Goal: Information Seeking & Learning: Learn about a topic

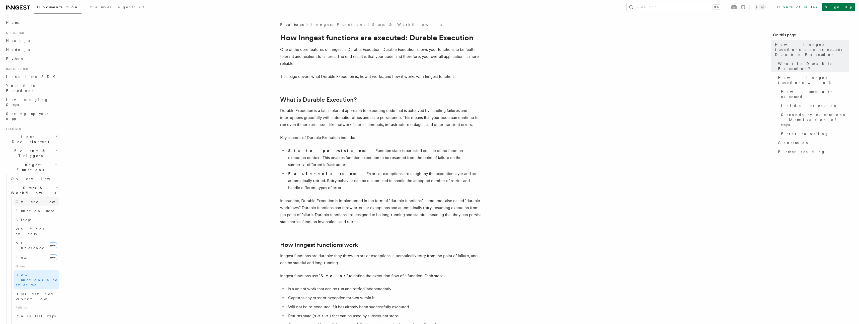
click at [29, 198] on link "Overview" at bounding box center [36, 202] width 45 height 9
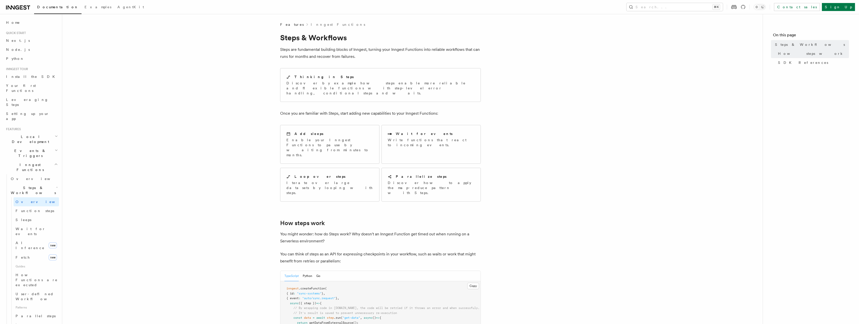
click at [32, 185] on span "Steps & Workflows" at bounding box center [32, 190] width 47 height 10
click at [27, 185] on span "Steps & Workflows" at bounding box center [32, 190] width 47 height 10
click at [22, 214] on span "Errors & Retries" at bounding box center [32, 219] width 46 height 10
click at [23, 298] on h2 "Cancellation" at bounding box center [34, 302] width 50 height 9
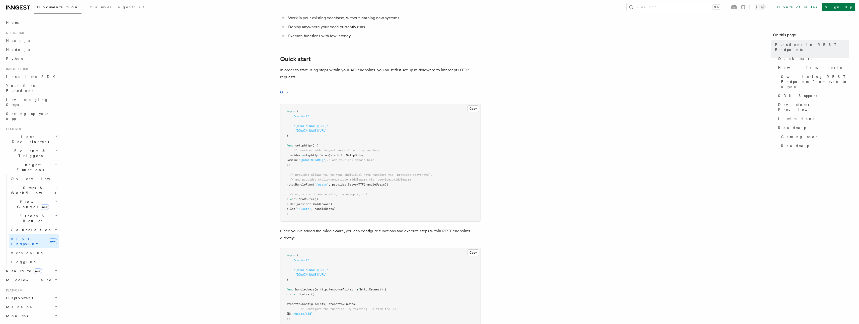
scroll to position [832, 0]
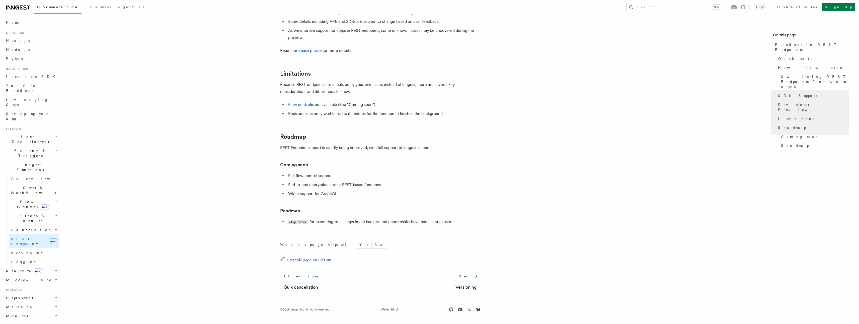
click at [16, 269] on span "Realtime new" at bounding box center [23, 271] width 38 height 5
click at [19, 278] on span "Overview" at bounding box center [37, 280] width 52 height 4
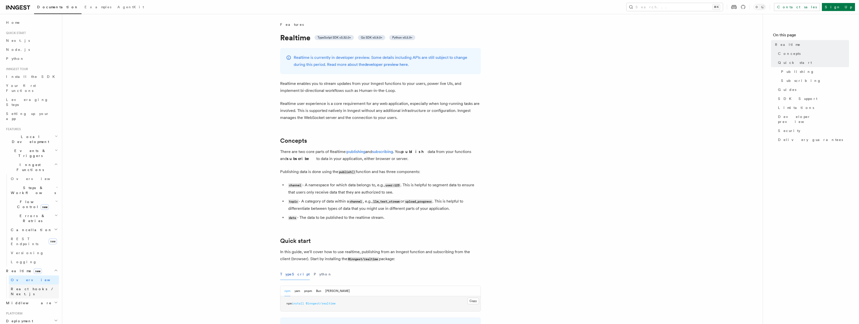
click at [20, 287] on span "React hooks / Next.js" at bounding box center [33, 291] width 44 height 9
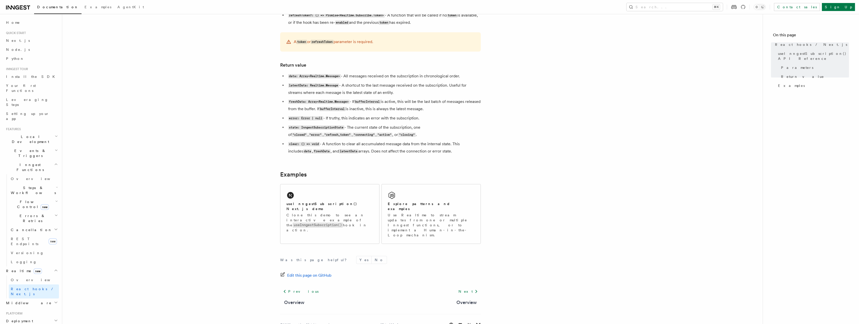
scroll to position [382, 0]
click at [25, 299] on h2 "Middleware" at bounding box center [31, 303] width 55 height 9
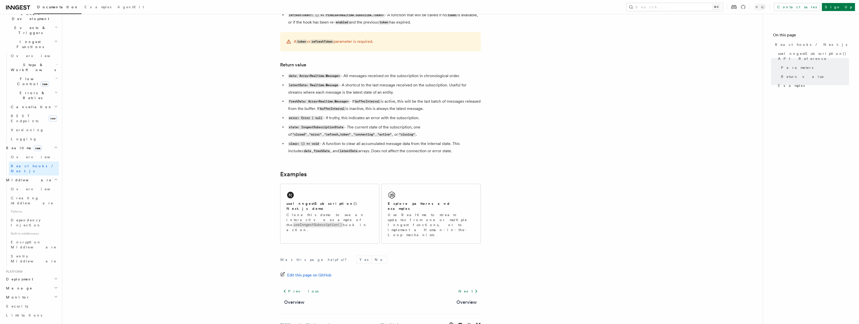
scroll to position [65, 0]
click at [29, 120] on span "Steps & Workflows" at bounding box center [32, 125] width 47 height 10
click at [31, 135] on span "Overview" at bounding box center [42, 137] width 52 height 4
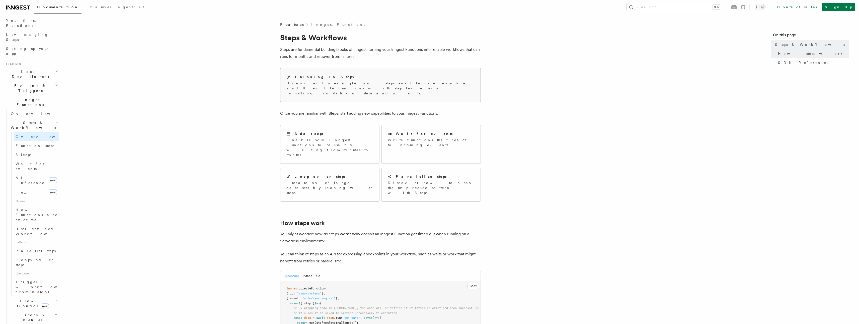
click at [319, 95] on div "Thinking in Steps Discover by example how steps enable more reliable and flexib…" at bounding box center [380, 84] width 200 height 33
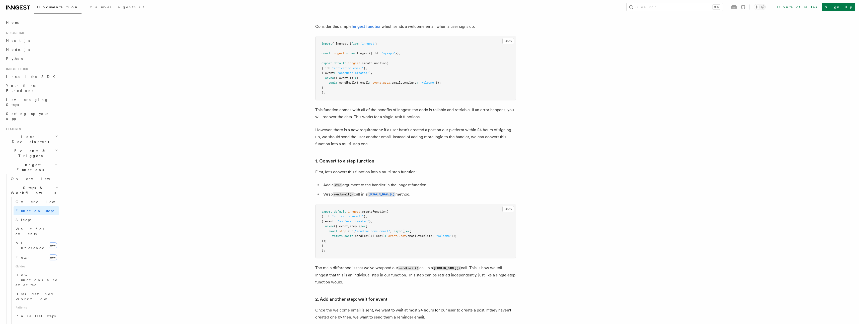
scroll to position [198, 0]
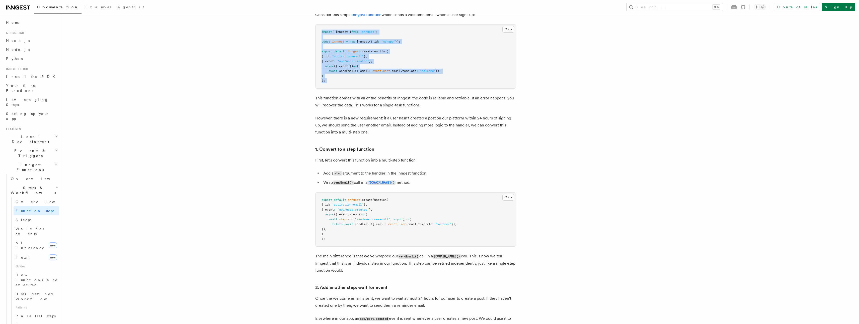
drag, startPoint x: 318, startPoint y: 29, endPoint x: 577, endPoint y: 95, distance: 267.0
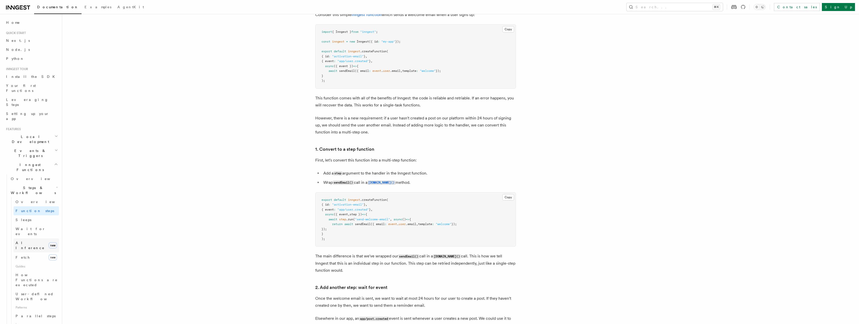
click at [39, 239] on link "AI Inference new" at bounding box center [36, 246] width 45 height 14
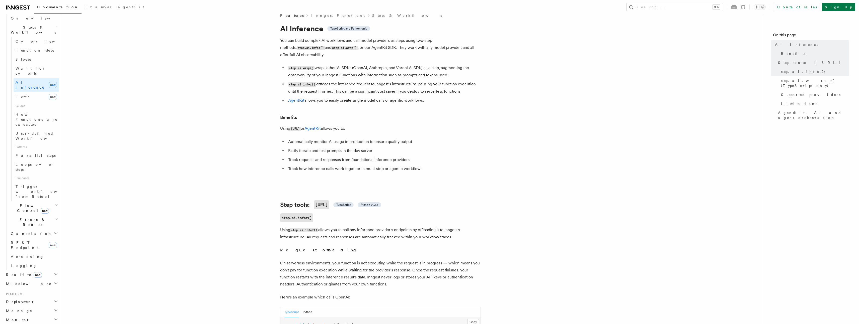
scroll to position [162, 0]
click at [17, 271] on span "Realtime new" at bounding box center [23, 273] width 38 height 5
click at [27, 225] on span "Parallel steps" at bounding box center [36, 227] width 40 height 4
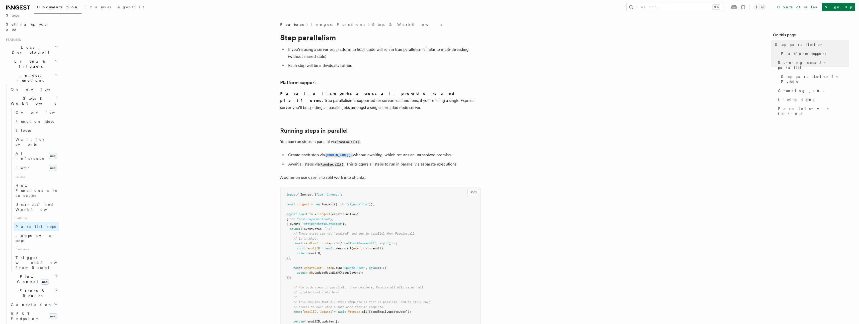
click at [24, 274] on span "Flow Control new" at bounding box center [32, 279] width 46 height 10
click at [27, 256] on span "Trigger workflows from Retool" at bounding box center [43, 263] width 55 height 14
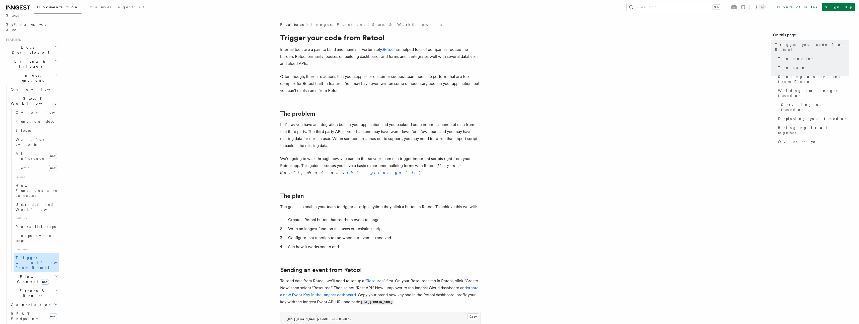
click at [22, 253] on link "Trigger workflows from Retool" at bounding box center [36, 262] width 45 height 19
click at [22, 274] on span "Flow Control new" at bounding box center [32, 279] width 46 height 10
click at [25, 299] on span "Singleton" at bounding box center [30, 301] width 29 height 4
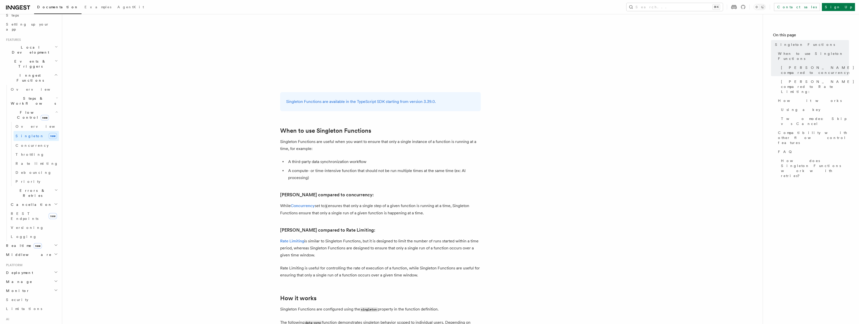
scroll to position [105, 0]
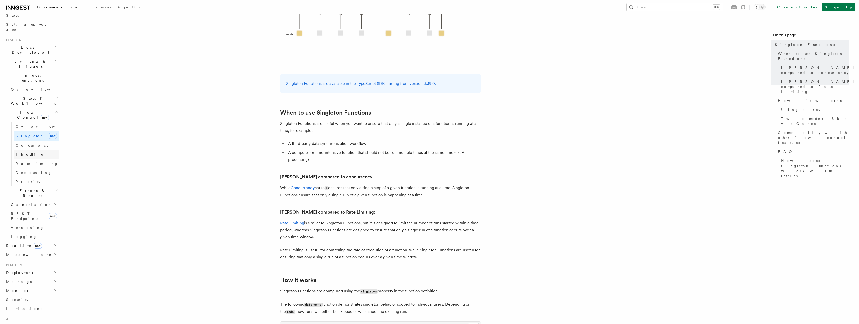
click at [35, 150] on link "Throttling" at bounding box center [36, 154] width 45 height 9
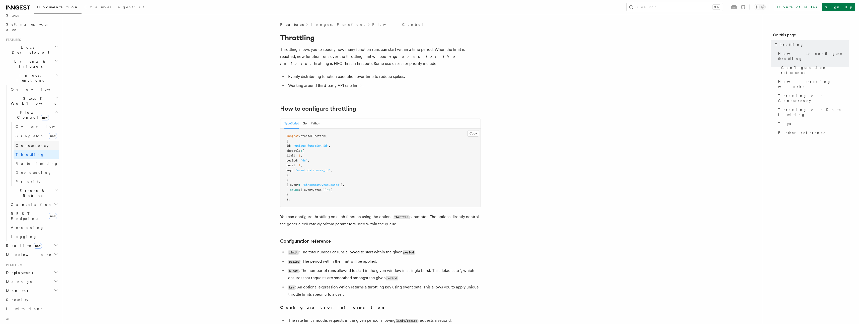
click at [35, 144] on span "Concurrency" at bounding box center [32, 146] width 33 height 4
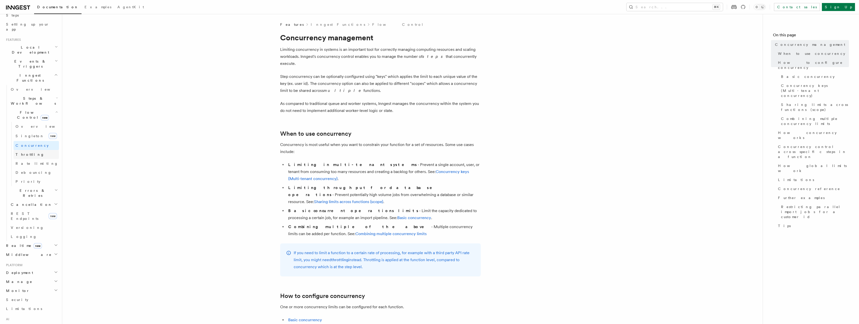
click at [36, 150] on link "Throttling" at bounding box center [36, 154] width 45 height 9
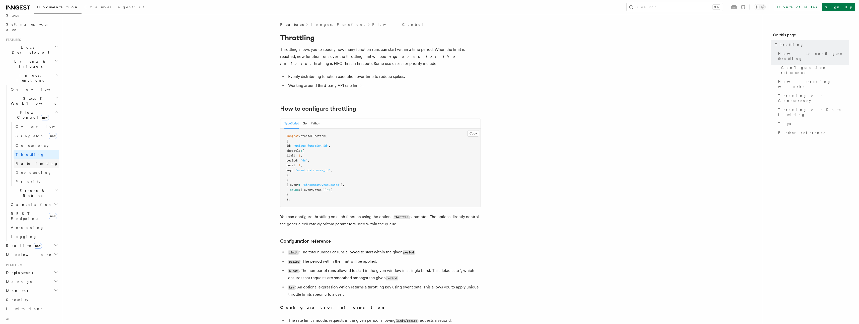
click at [33, 161] on span "Rate limiting" at bounding box center [37, 163] width 43 height 5
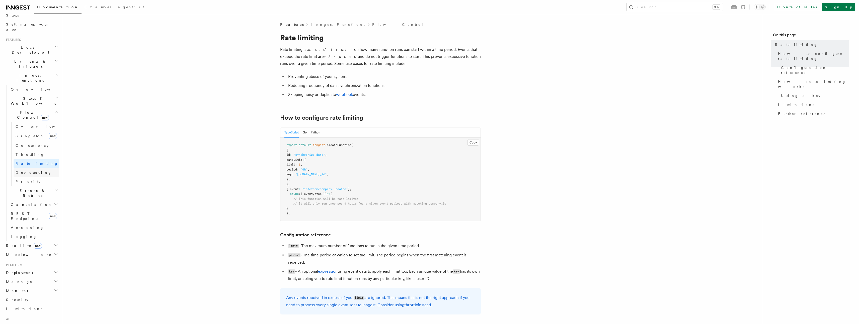
click at [36, 168] on link "Debouncing" at bounding box center [36, 172] width 45 height 9
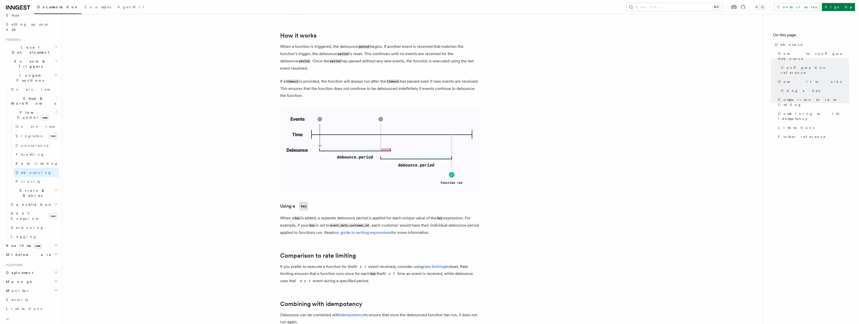
scroll to position [289, 0]
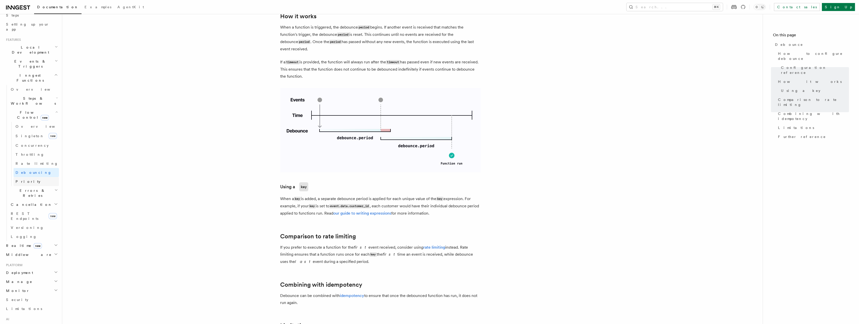
click at [16, 179] on span "Priority" at bounding box center [28, 181] width 25 height 5
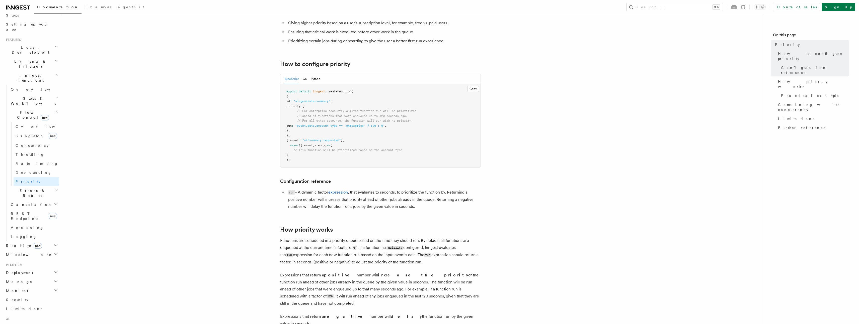
scroll to position [227, 0]
